Goal: Transaction & Acquisition: Subscribe to service/newsletter

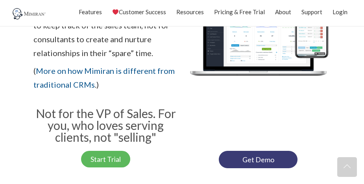
scroll to position [276, 0]
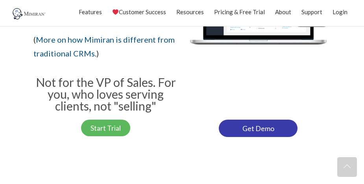
click at [253, 132] on link "Get Demo" at bounding box center [258, 127] width 79 height 17
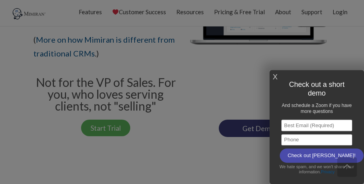
click at [279, 78] on div "X Check out a short demo And schedule a Zoom if you have more questions Email A…" at bounding box center [317, 127] width 95 height 114
click at [274, 76] on link "X" at bounding box center [275, 77] width 5 height 13
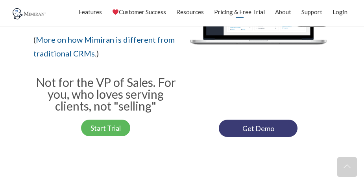
drag, startPoint x: 240, startPoint y: 13, endPoint x: 239, endPoint y: 17, distance: 4.7
click at [240, 13] on link "Pricing & Free Trial" at bounding box center [239, 12] width 51 height 20
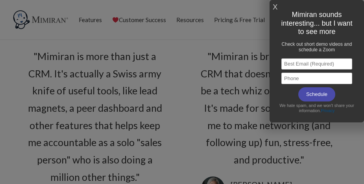
click at [275, 7] on link "X" at bounding box center [275, 7] width 5 height 13
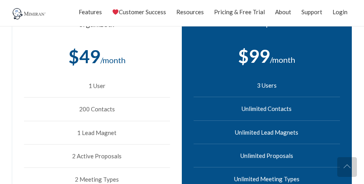
scroll to position [315, 0]
